Goal: Task Accomplishment & Management: Manage account settings

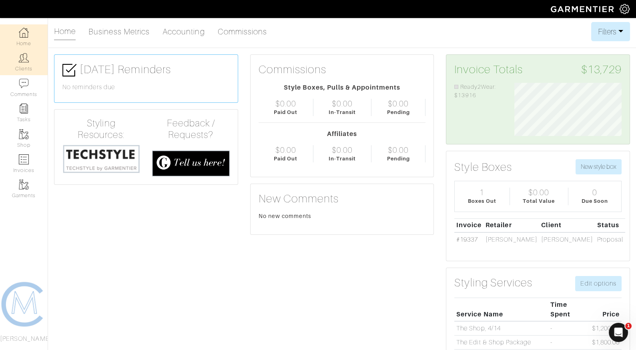
click at [31, 71] on link "Clients" at bounding box center [24, 62] width 48 height 25
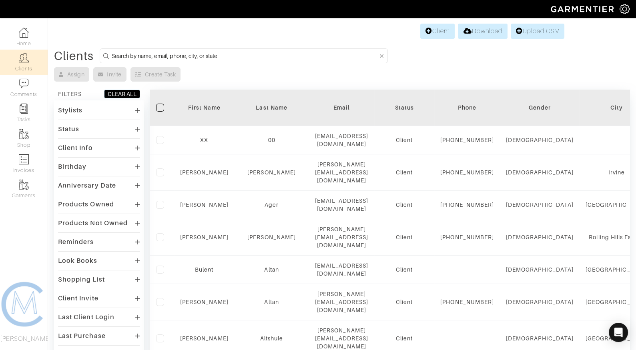
drag, startPoint x: 161, startPoint y: 56, endPoint x: 155, endPoint y: 56, distance: 6.4
click at [160, 56] on input at bounding box center [245, 56] width 266 height 10
type input "William"
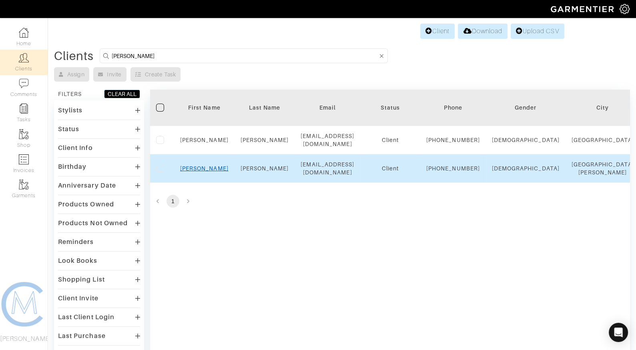
click at [201, 172] on link "William" at bounding box center [204, 168] width 48 height 6
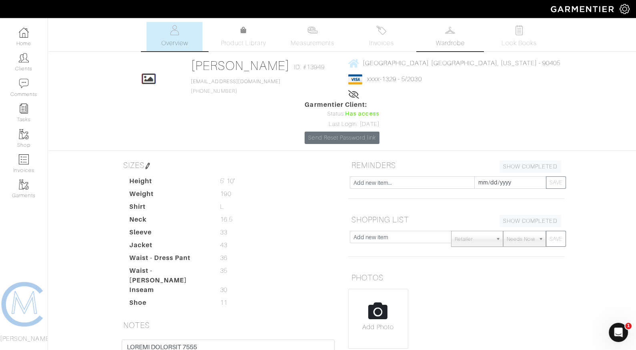
click at [438, 26] on link "Wardrobe" at bounding box center [450, 36] width 56 height 29
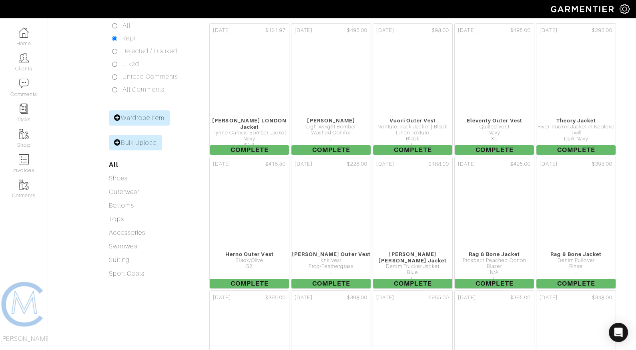
scroll to position [217, 0]
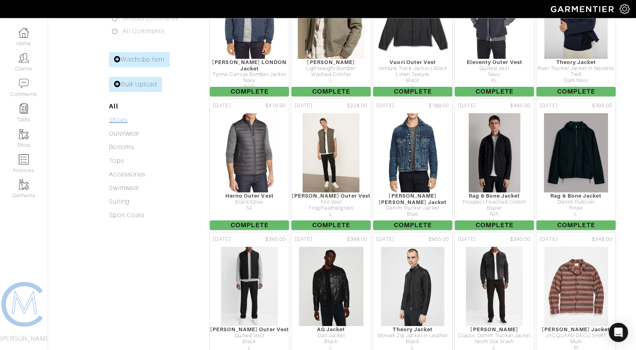
click at [120, 116] on link "Shoes" at bounding box center [118, 119] width 18 height 7
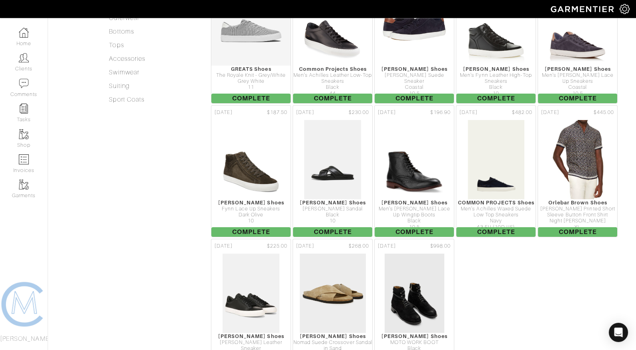
scroll to position [217, 0]
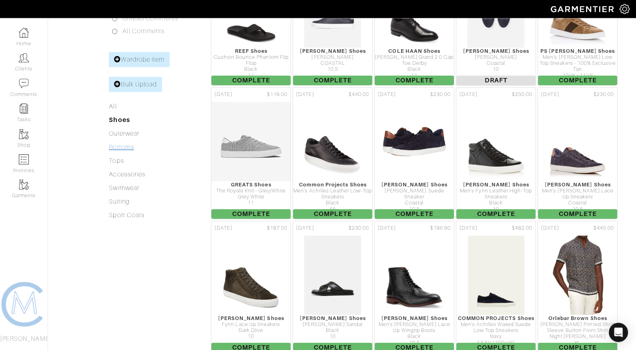
click at [125, 144] on link "Bottoms" at bounding box center [121, 147] width 25 height 7
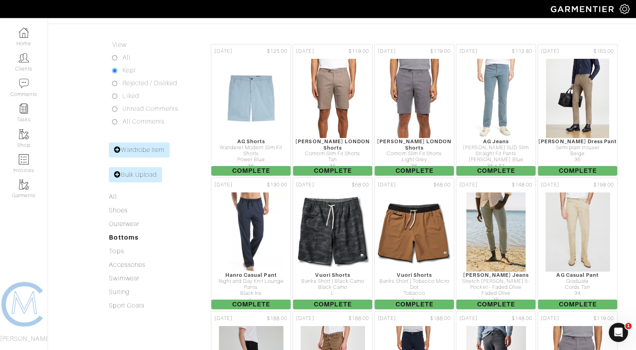
scroll to position [139, 0]
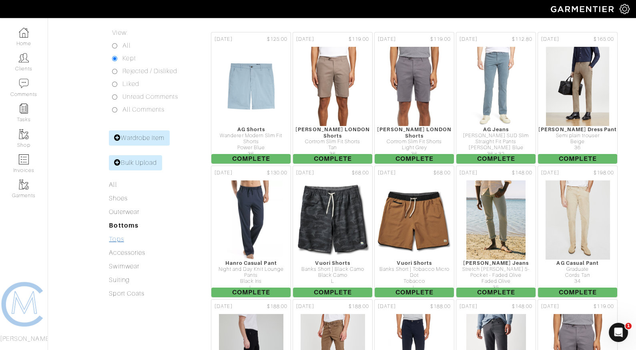
click at [113, 236] on link "Tops" at bounding box center [116, 239] width 15 height 7
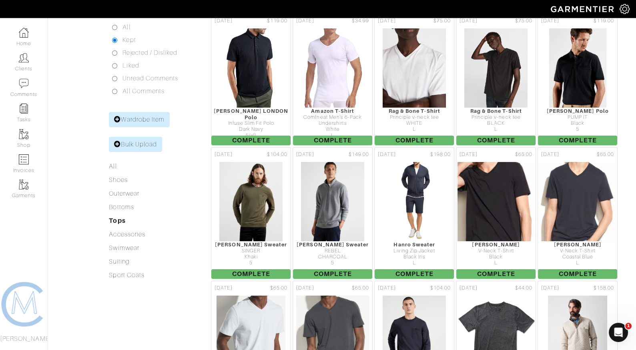
scroll to position [159, 0]
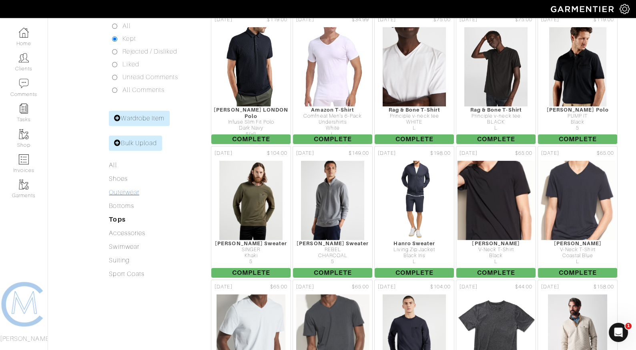
click at [126, 189] on link "Outerwear" at bounding box center [124, 192] width 30 height 7
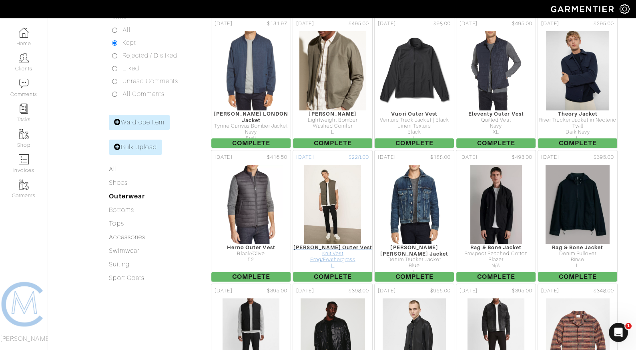
scroll to position [143, 0]
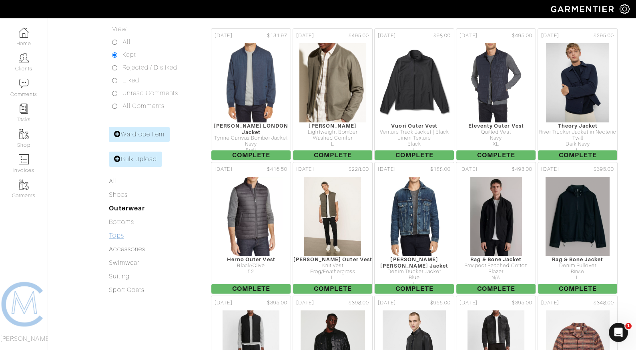
click at [122, 232] on link "Tops" at bounding box center [116, 235] width 15 height 7
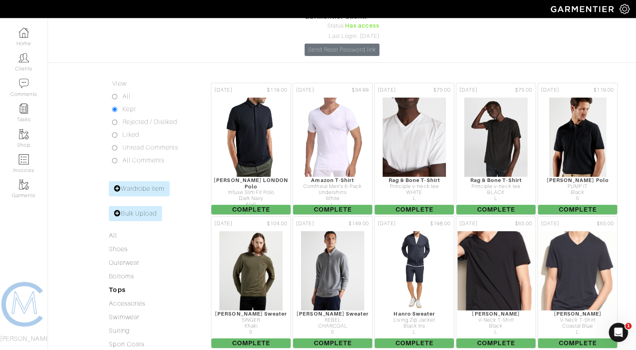
scroll to position [126, 0]
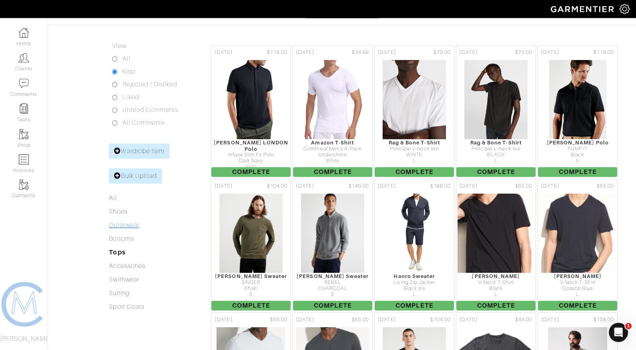
click at [130, 222] on link "Outerwear" at bounding box center [124, 225] width 30 height 7
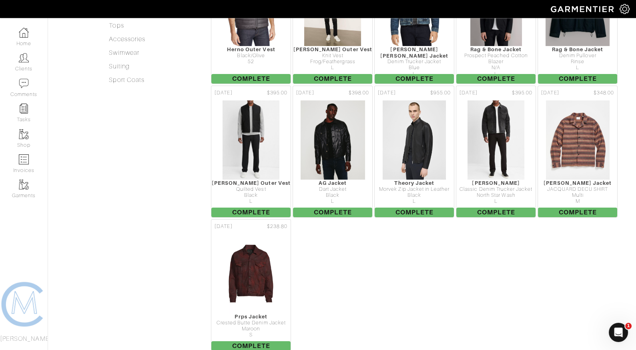
scroll to position [353, 0]
